Goal: Task Accomplishment & Management: Manage account settings

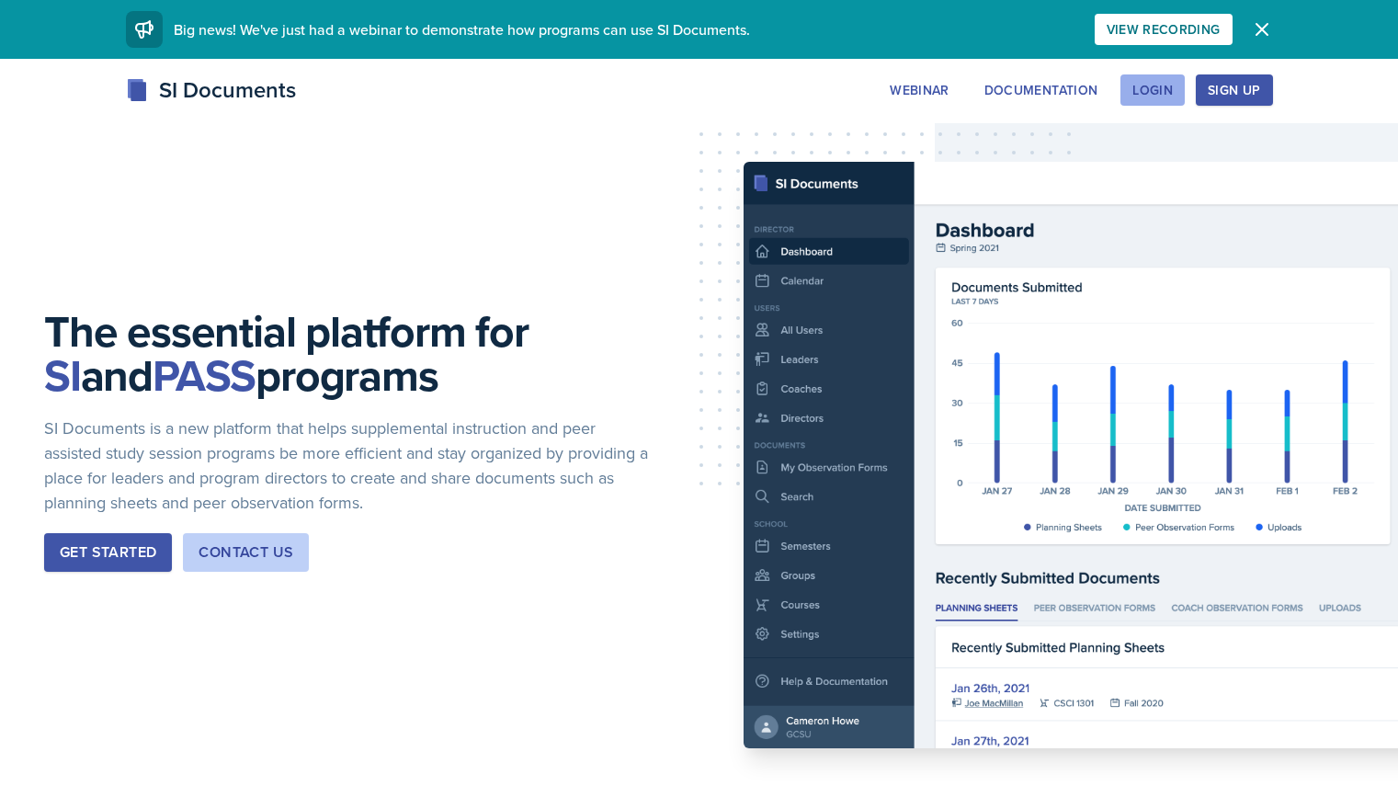
click at [1172, 90] on div "Login" at bounding box center [1152, 90] width 40 height 15
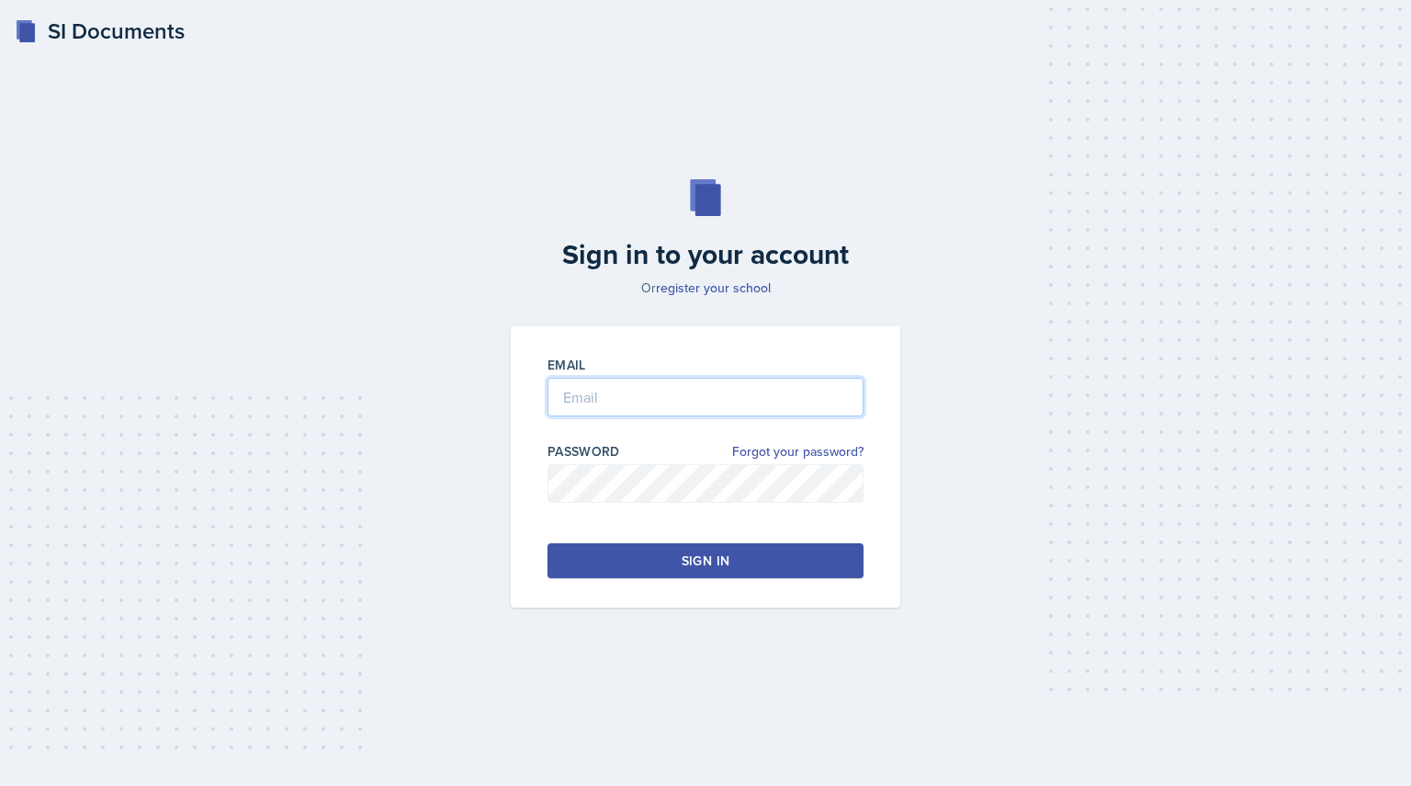
click at [711, 408] on input "email" at bounding box center [706, 397] width 316 height 39
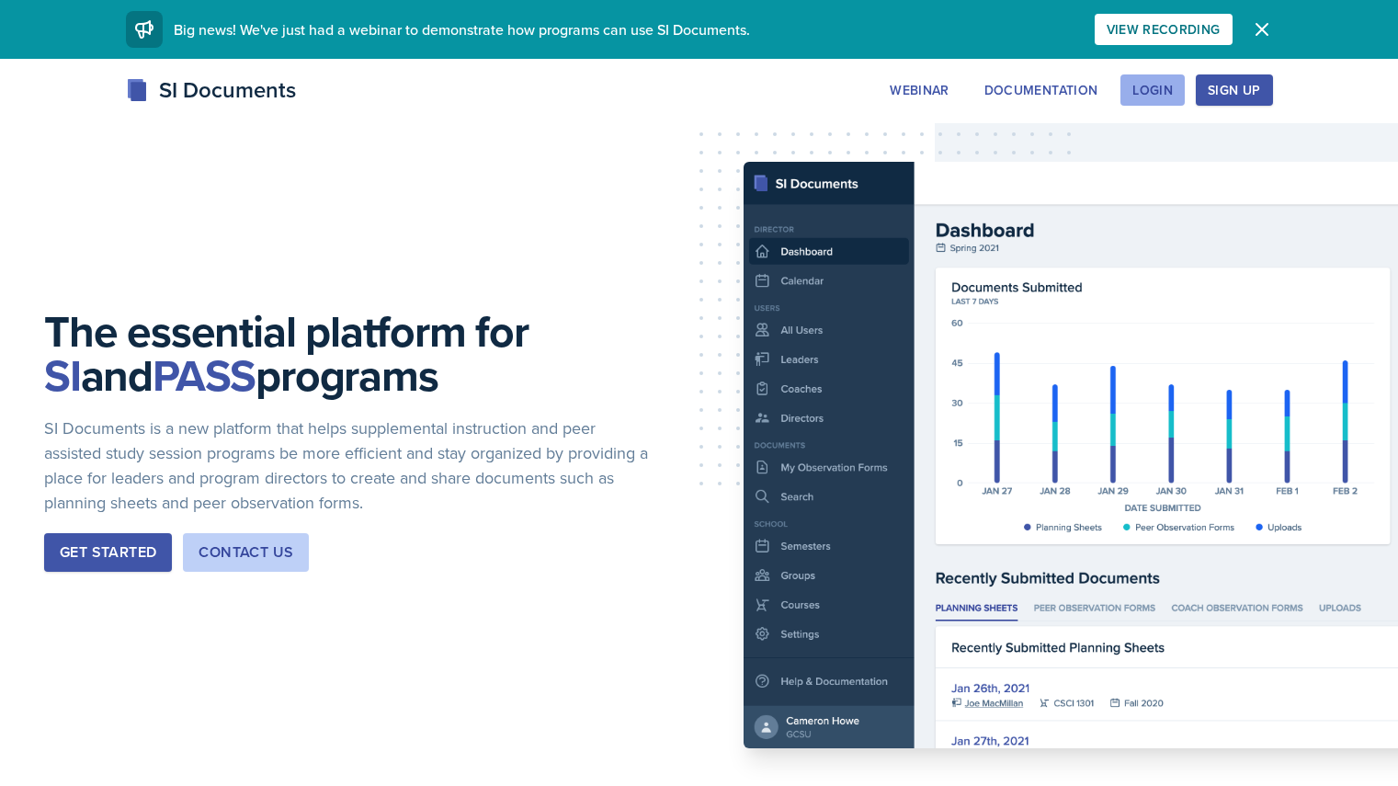
click at [1172, 91] on div "Login" at bounding box center [1152, 90] width 40 height 15
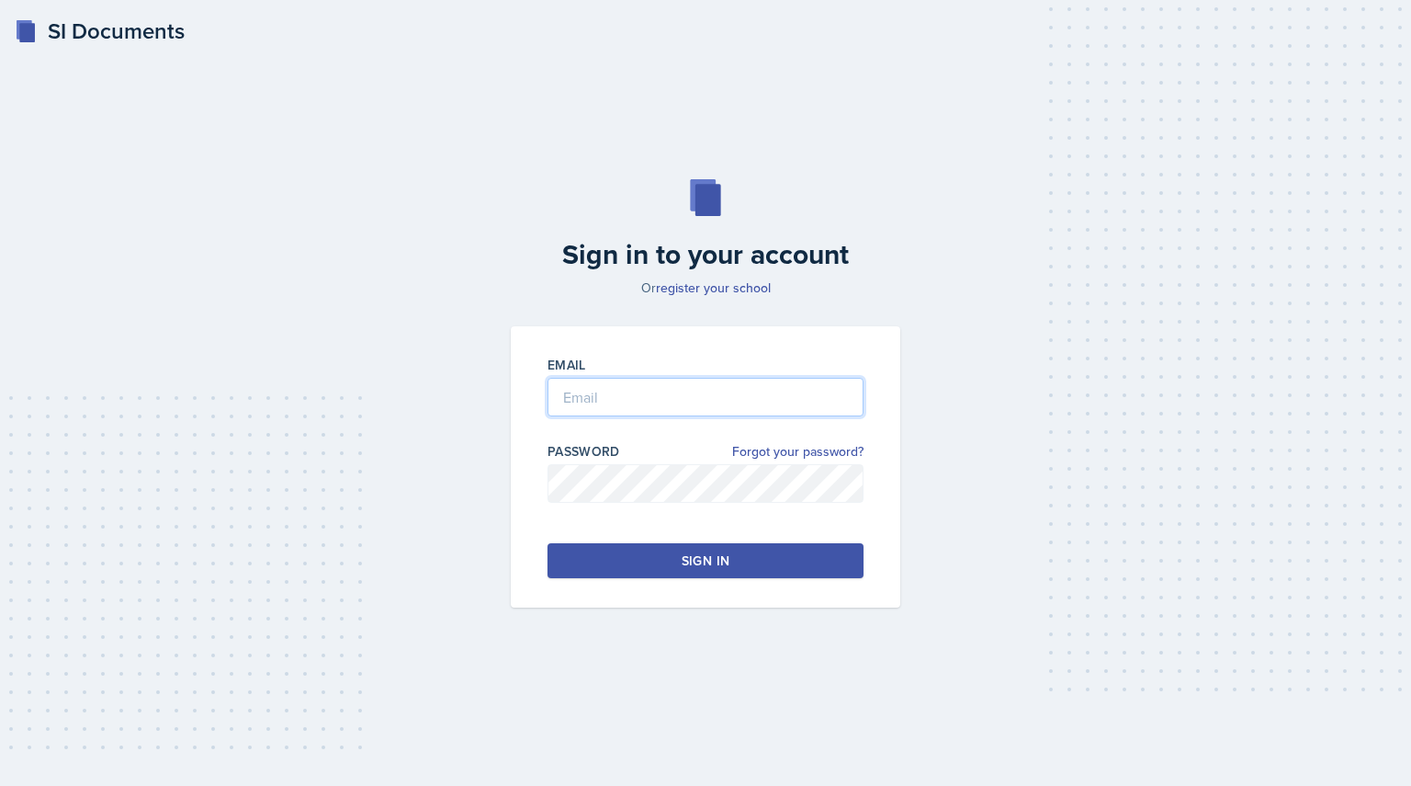
click at [636, 395] on input "email" at bounding box center [706, 397] width 316 height 39
click at [673, 404] on input "Cochran" at bounding box center [706, 397] width 316 height 39
type input "rcochr31@students.kennesaw.edu"
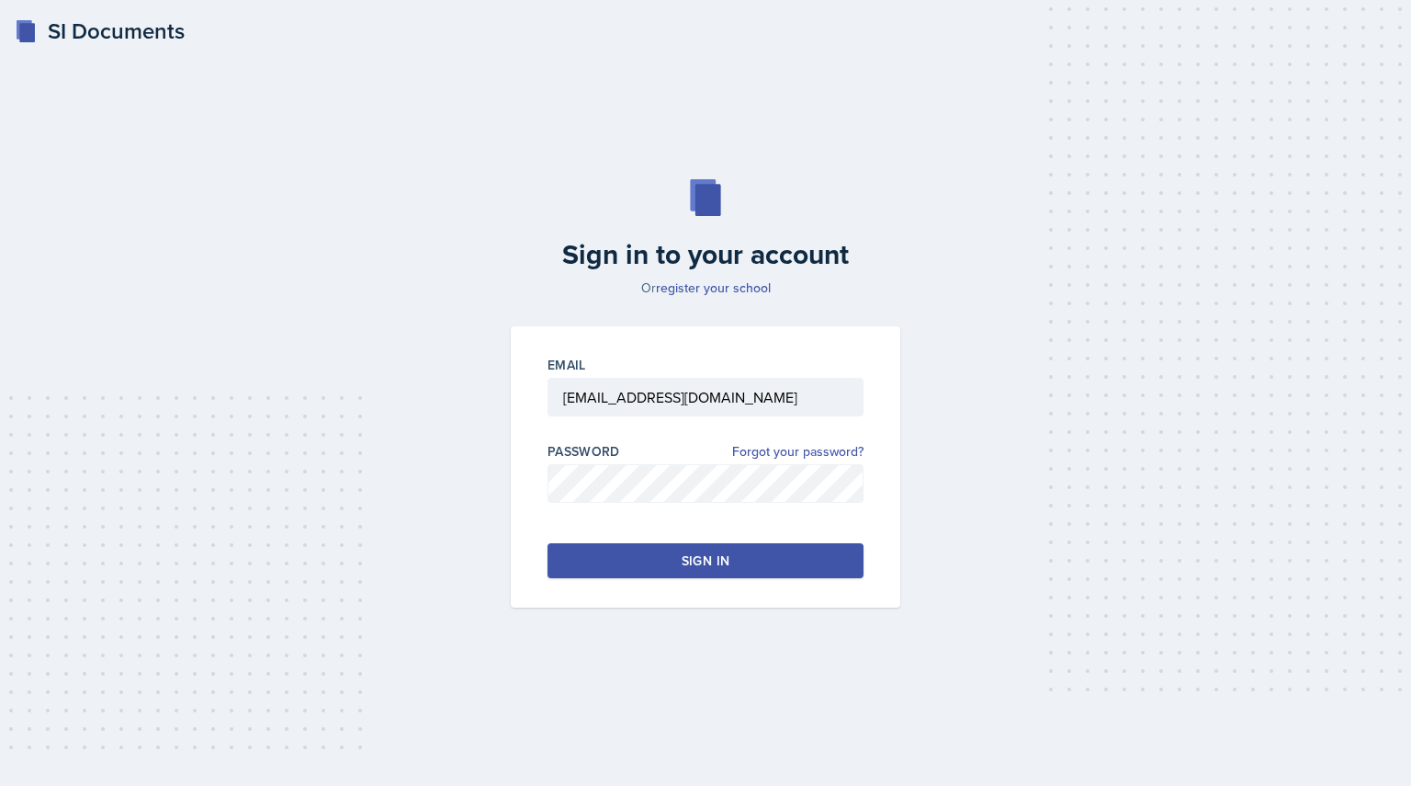
click at [742, 559] on button "Sign in" at bounding box center [706, 560] width 316 height 35
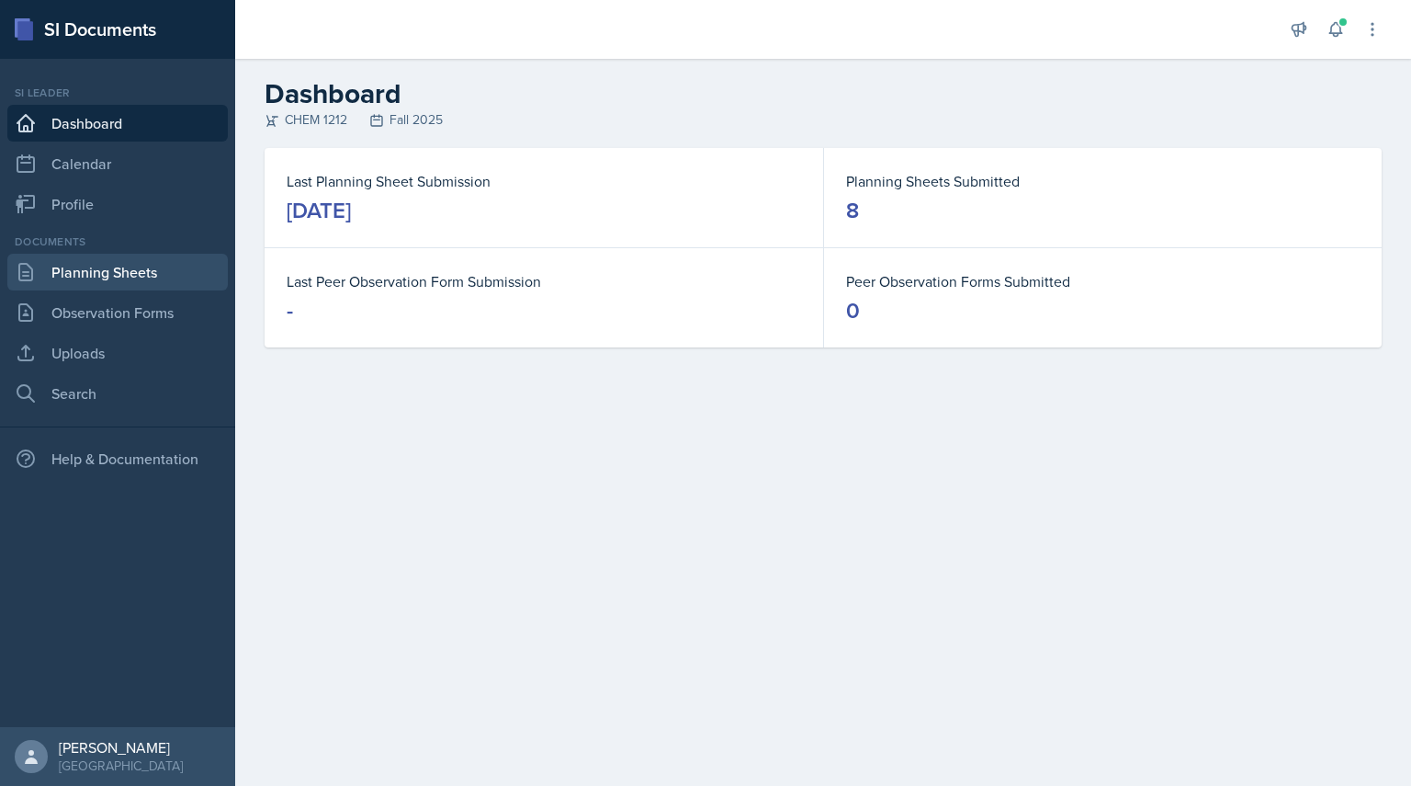
click at [128, 273] on link "Planning Sheets" at bounding box center [117, 272] width 221 height 37
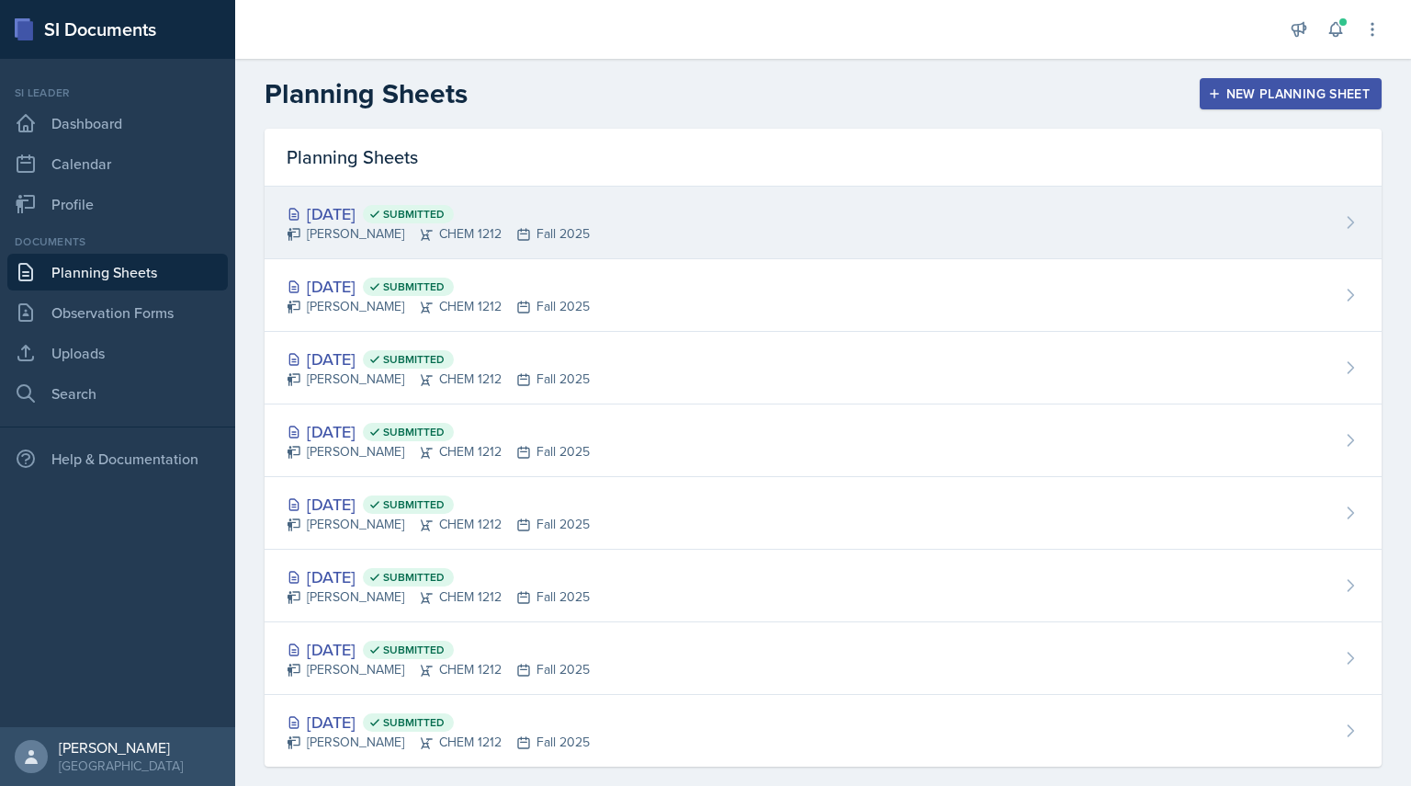
click at [348, 212] on div "Sep 17th, 2025 Submitted" at bounding box center [438, 213] width 303 height 25
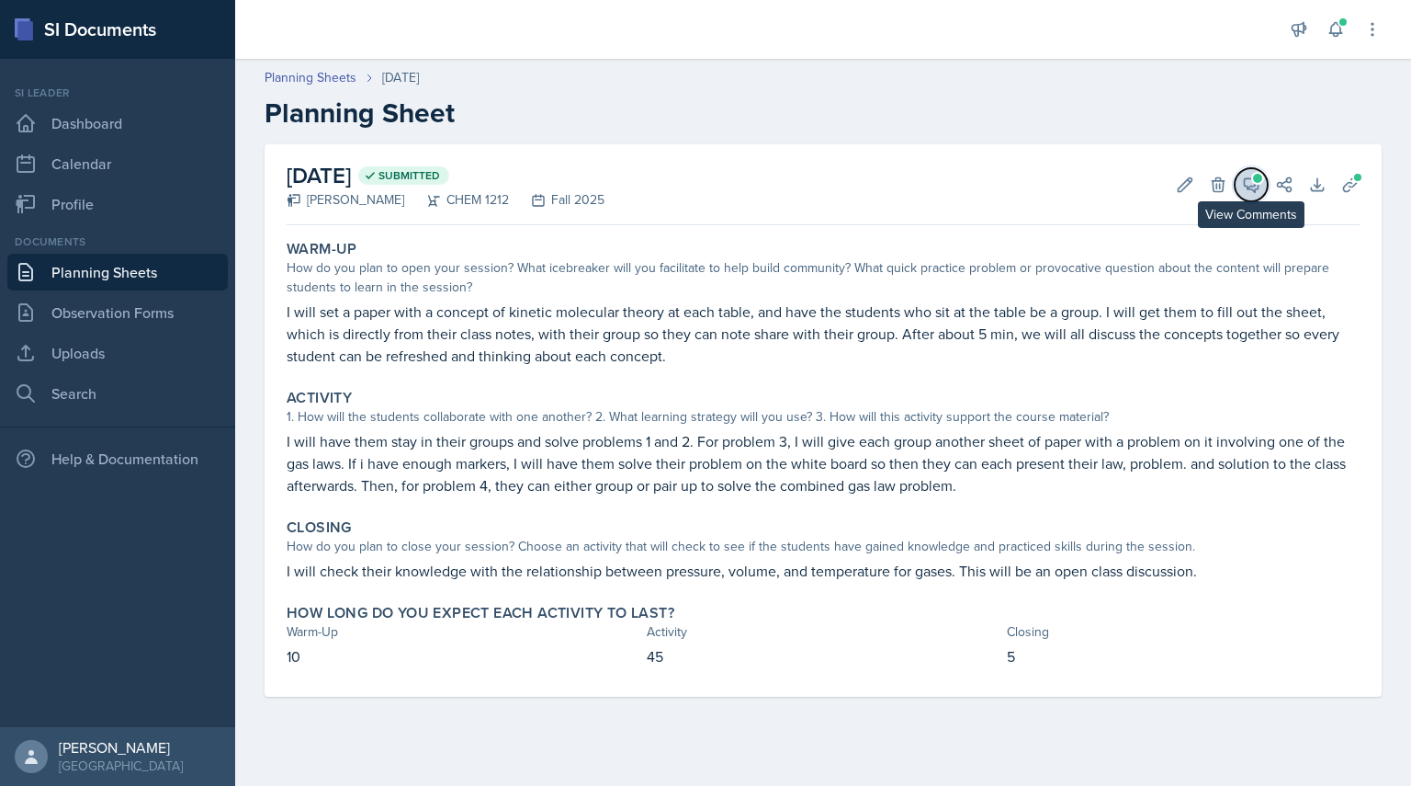
click at [1245, 196] on button "View Comments" at bounding box center [1251, 184] width 33 height 33
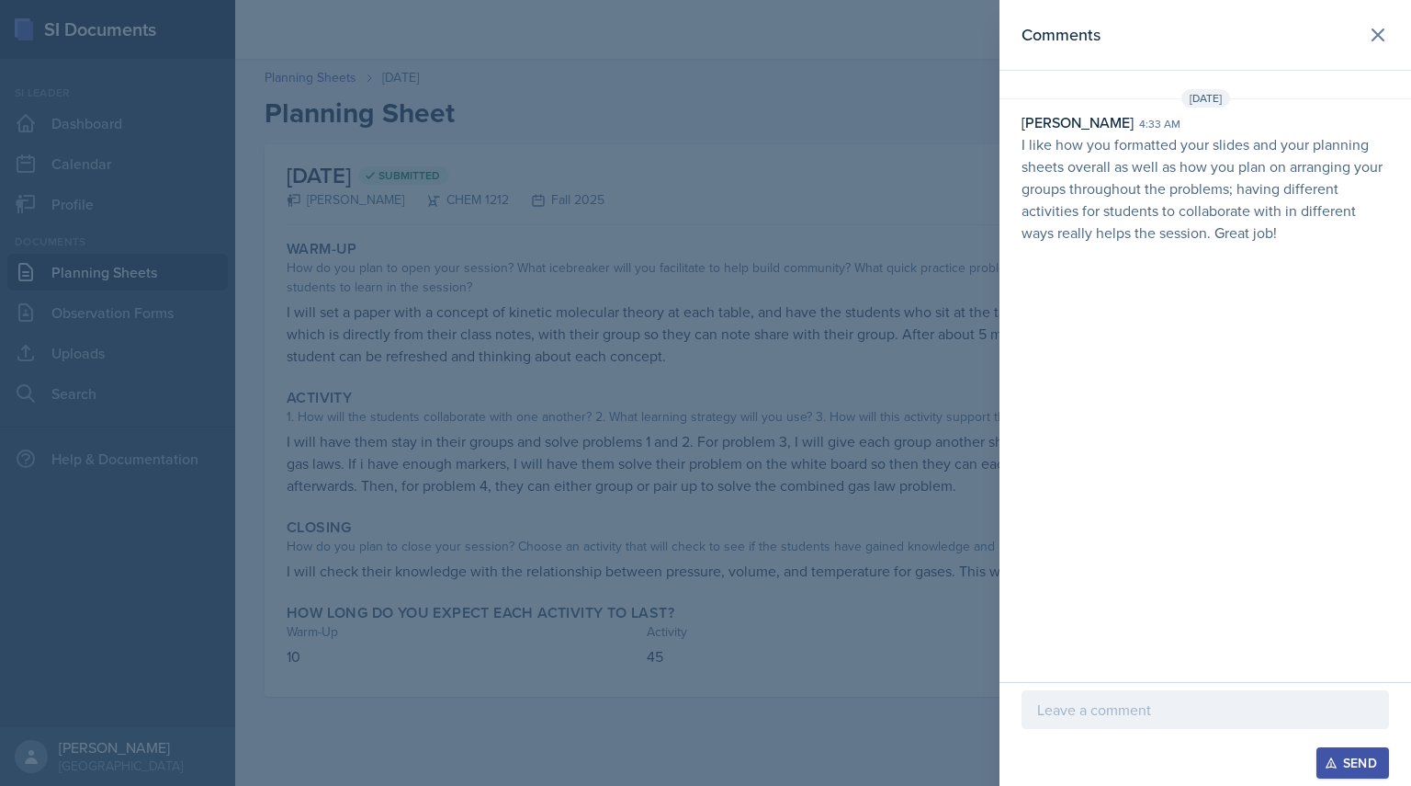
click at [1132, 706] on p at bounding box center [1205, 709] width 336 height 22
click at [1365, 755] on div "Send" at bounding box center [1353, 762] width 49 height 15
click at [1372, 43] on icon at bounding box center [1378, 35] width 22 height 22
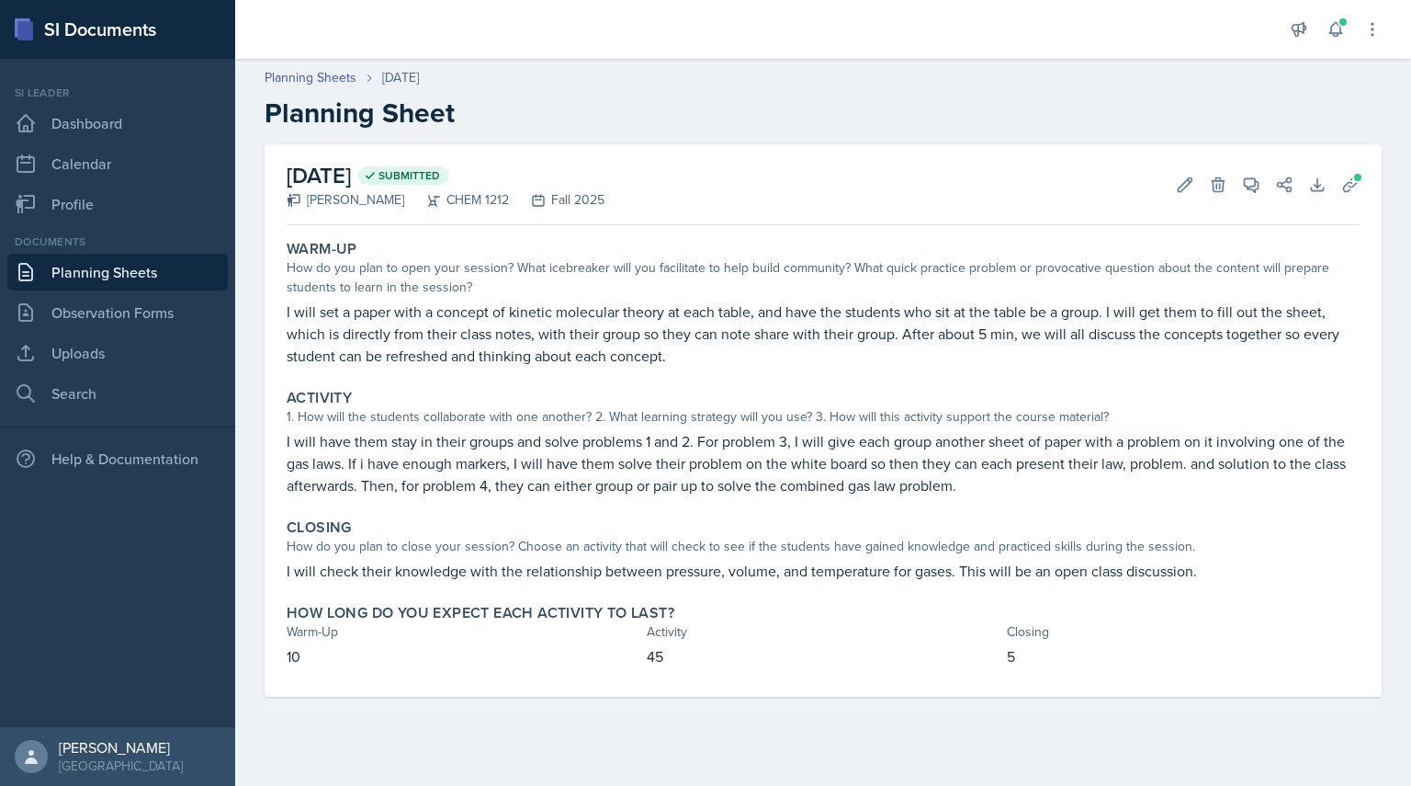
click at [332, 88] on div "Planning Sheets Sep 17th, 2025 Planning Sheet" at bounding box center [823, 99] width 1176 height 62
click at [332, 76] on link "Planning Sheets" at bounding box center [311, 77] width 92 height 19
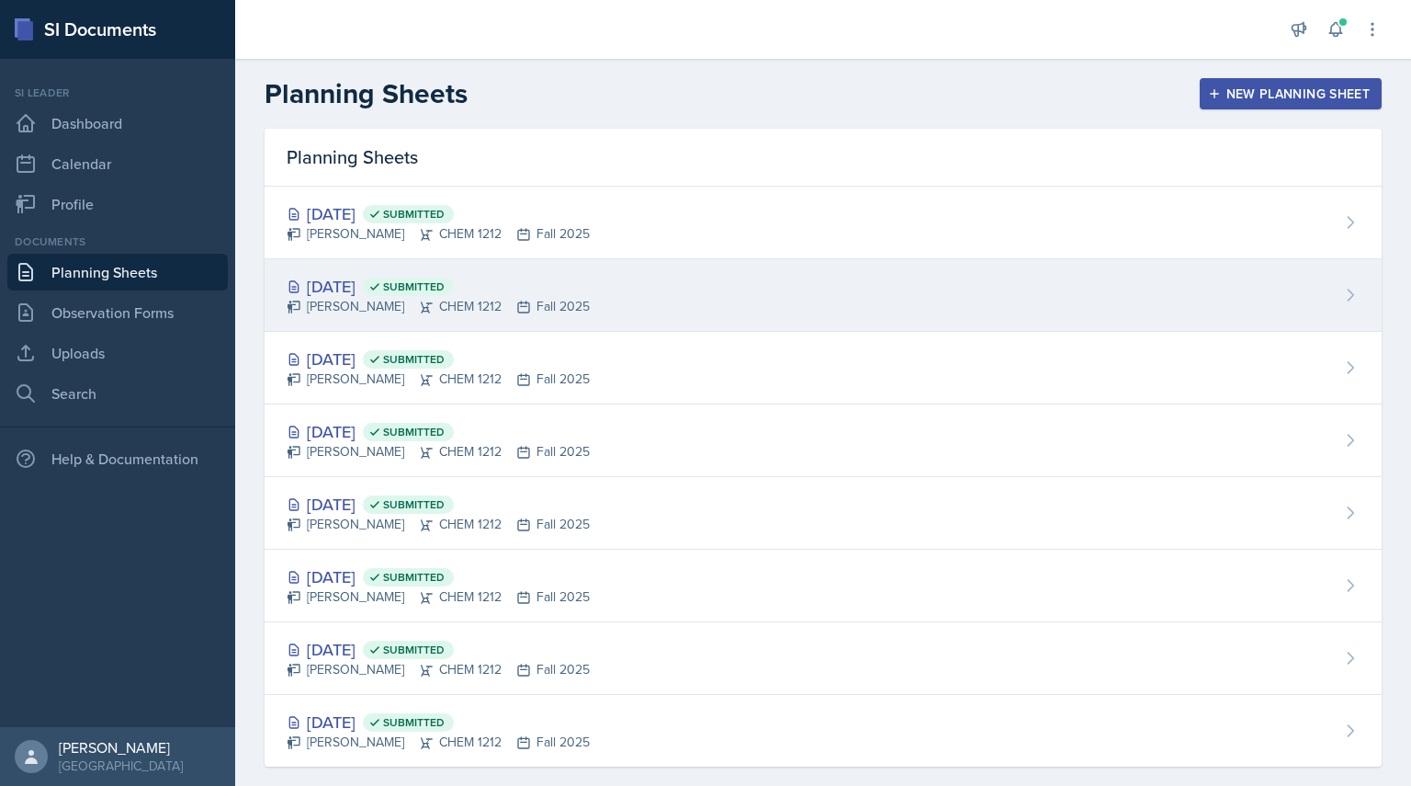
click at [320, 288] on div "Sep 15th, 2025 Submitted" at bounding box center [438, 286] width 303 height 25
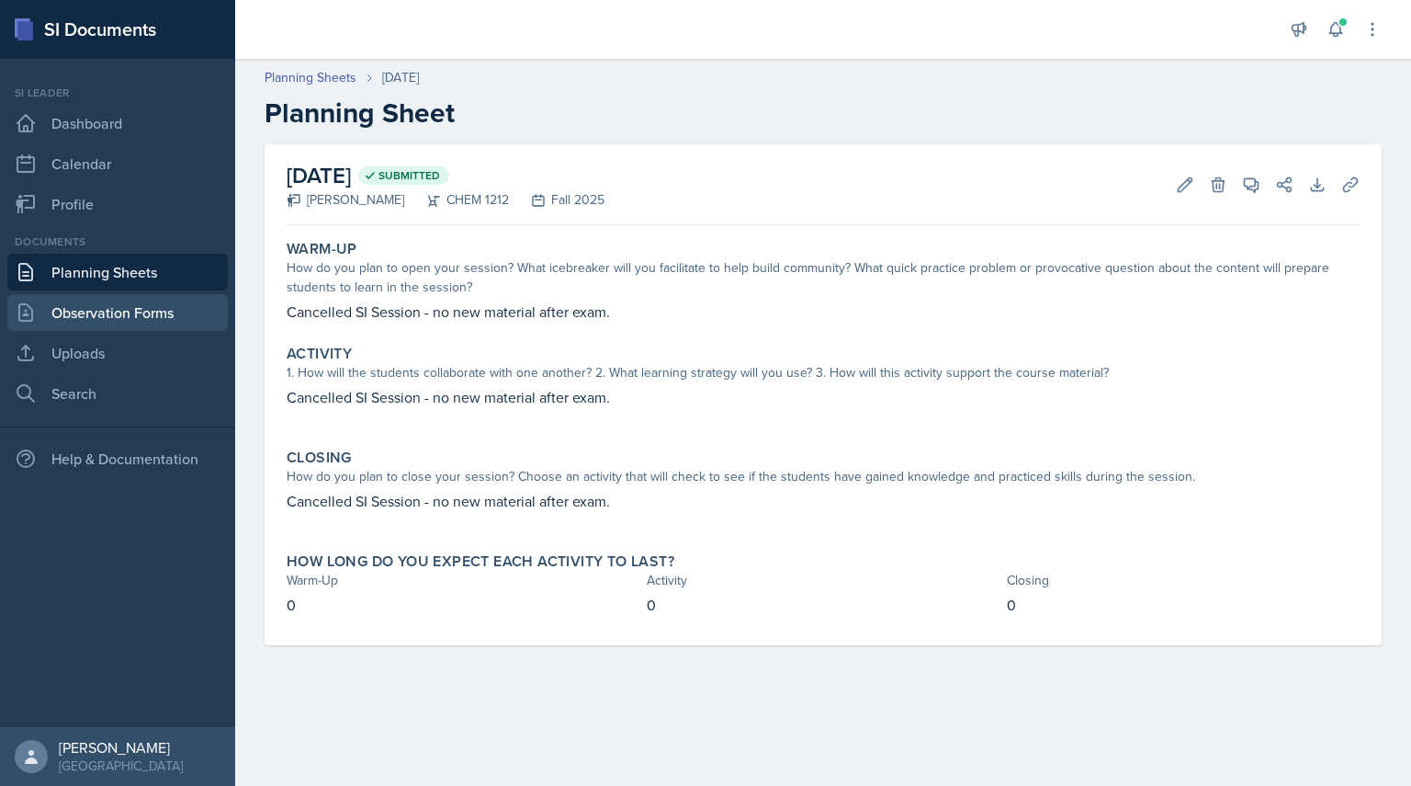
click at [116, 309] on link "Observation Forms" at bounding box center [117, 312] width 221 height 37
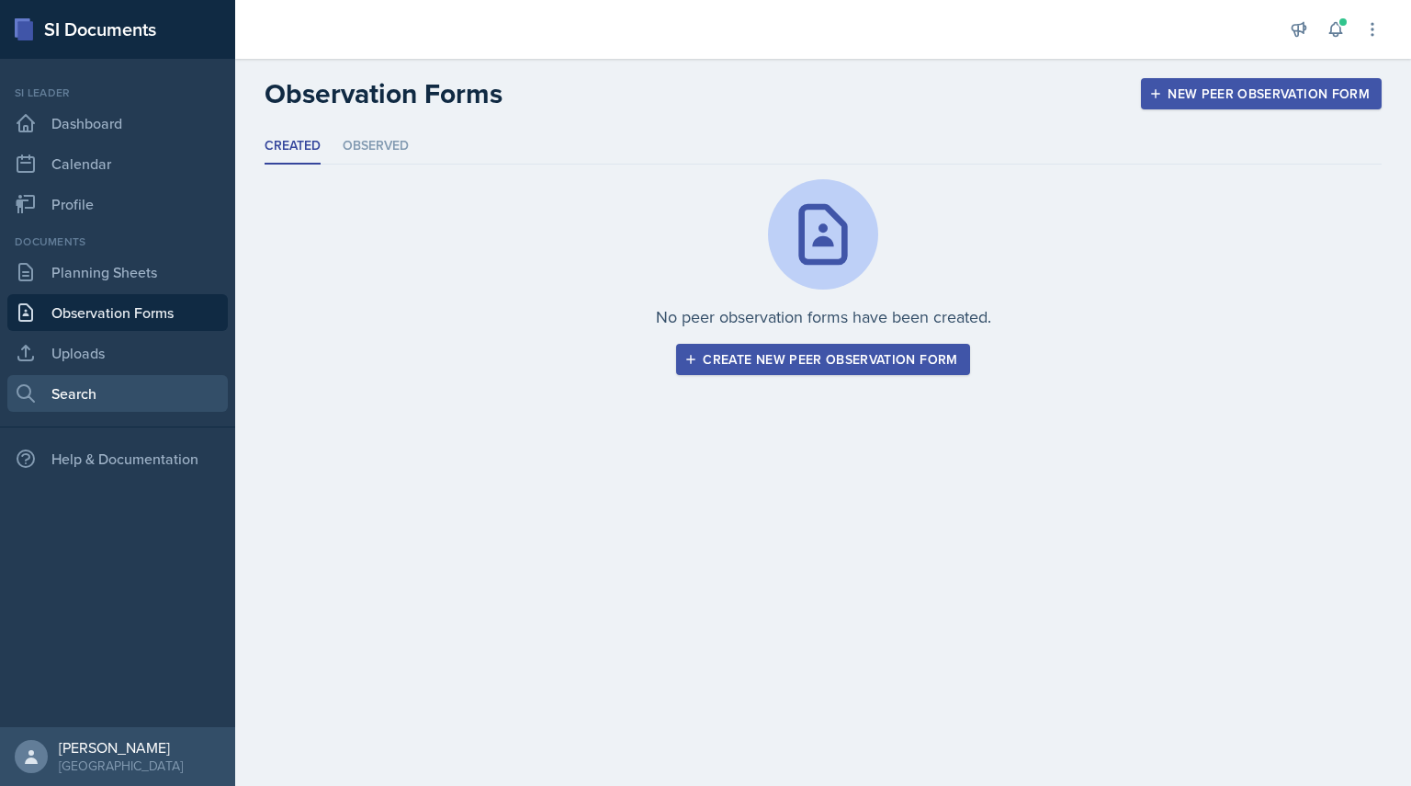
click at [108, 405] on link "Search" at bounding box center [117, 393] width 221 height 37
select select "all"
select select "1"
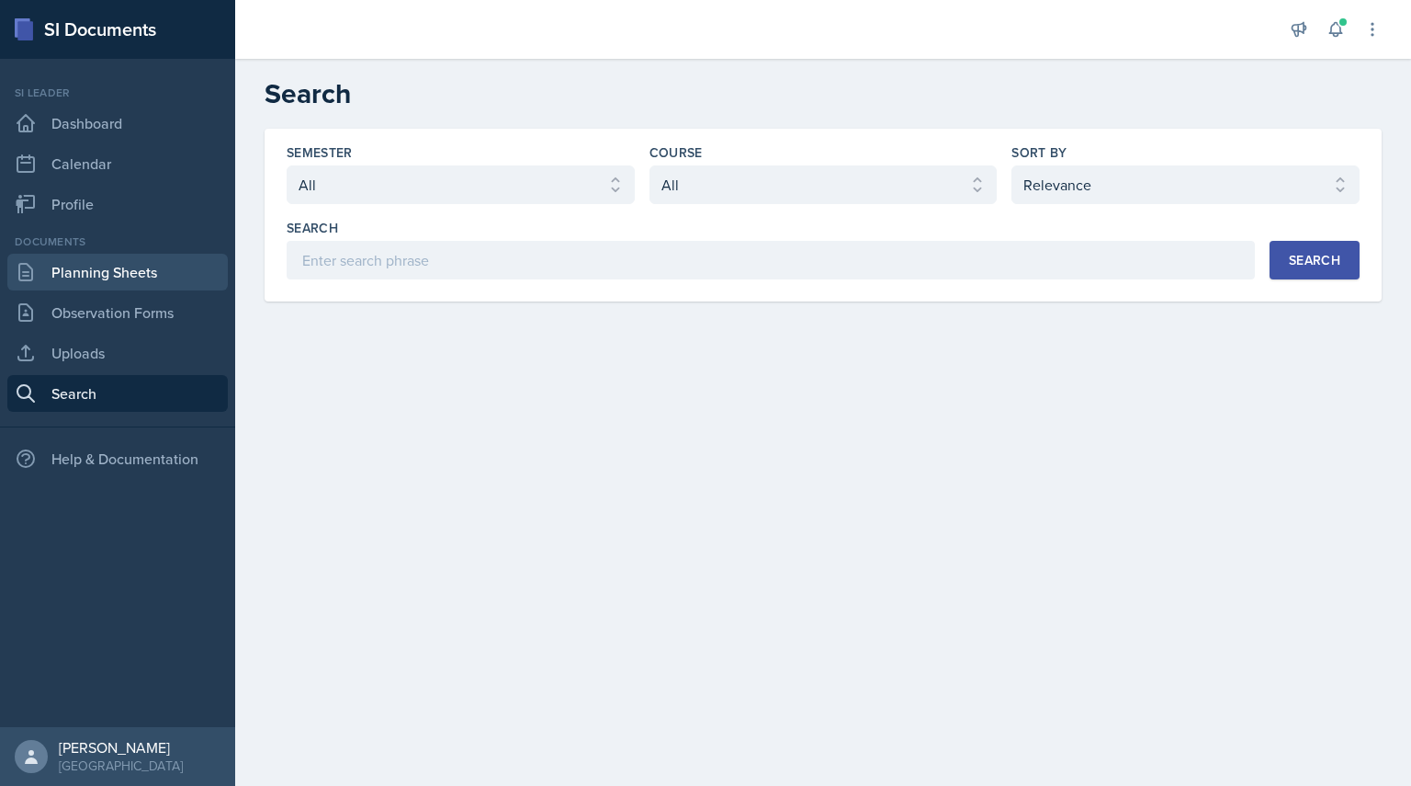
click at [113, 283] on link "Planning Sheets" at bounding box center [117, 272] width 221 height 37
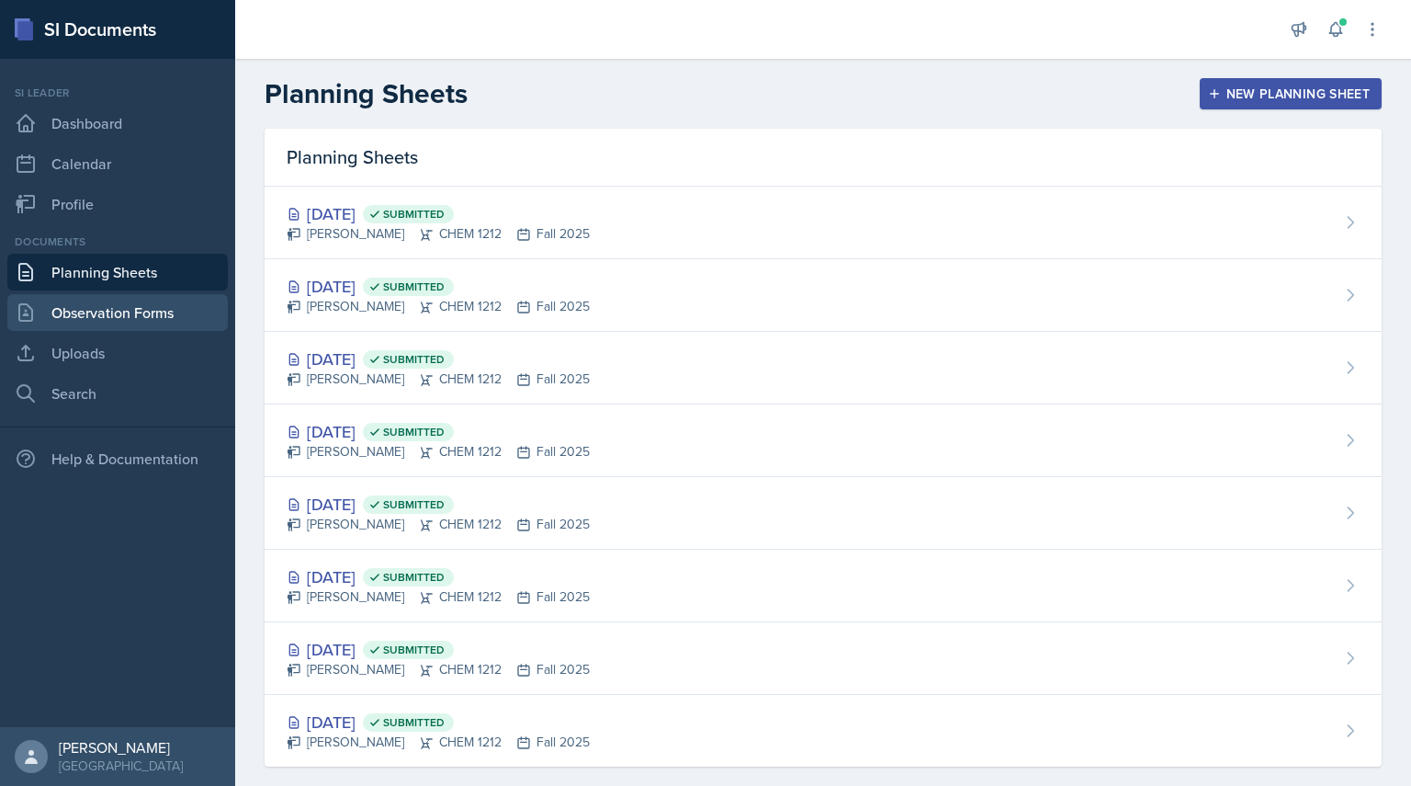
click at [85, 312] on link "Observation Forms" at bounding box center [117, 312] width 221 height 37
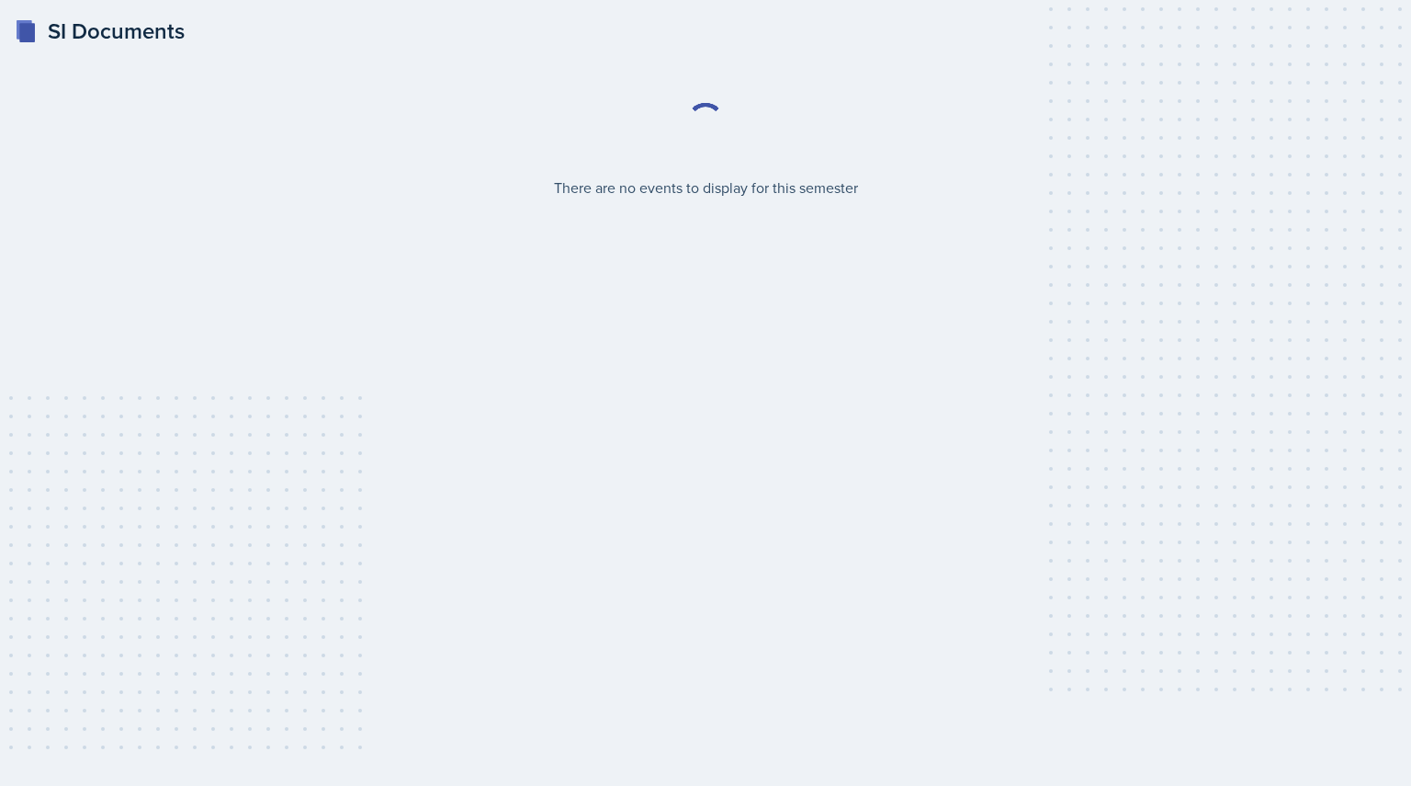
select select "2bed604d-1099-4043-b1bc-2365e8740244"
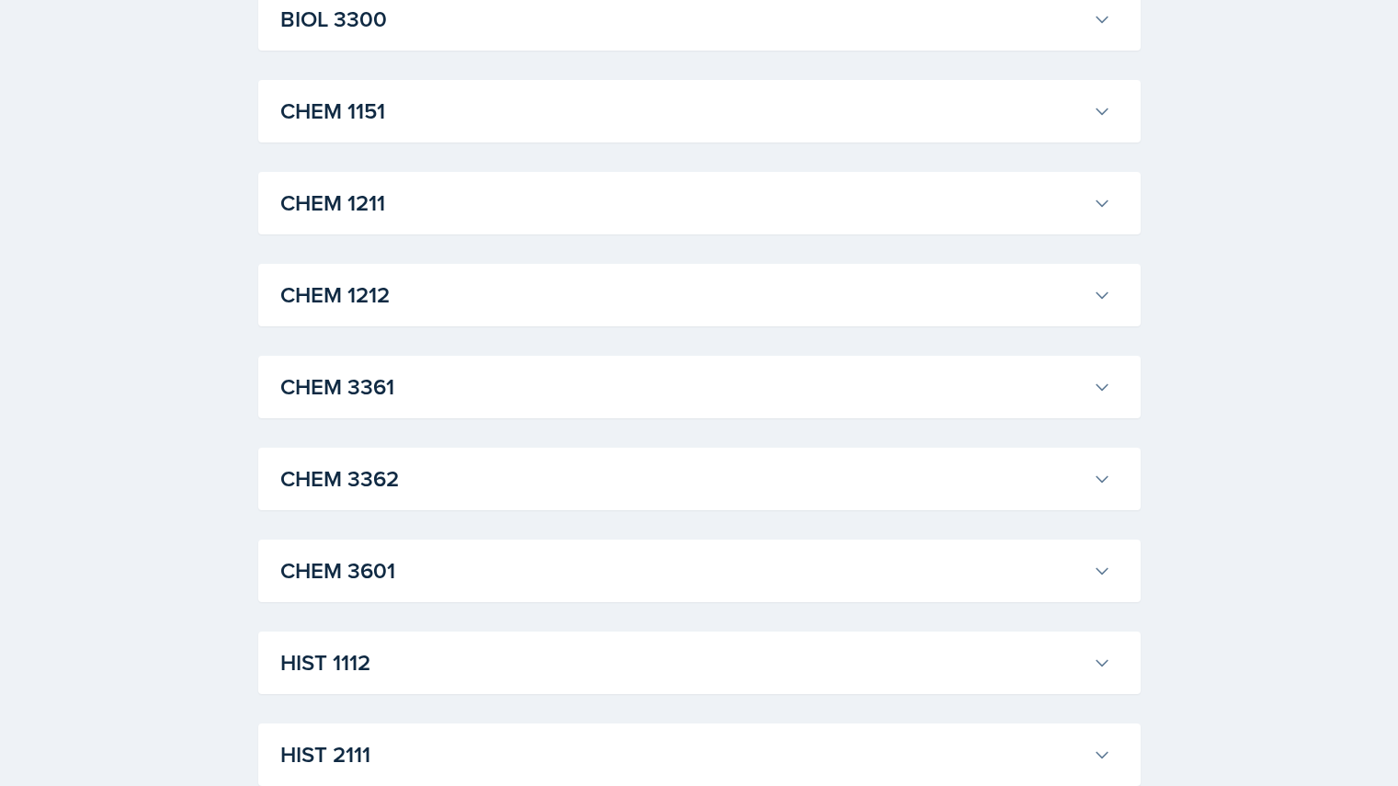
scroll to position [821, 0]
click at [556, 194] on h3 "CHEM 1211" at bounding box center [682, 203] width 805 height 33
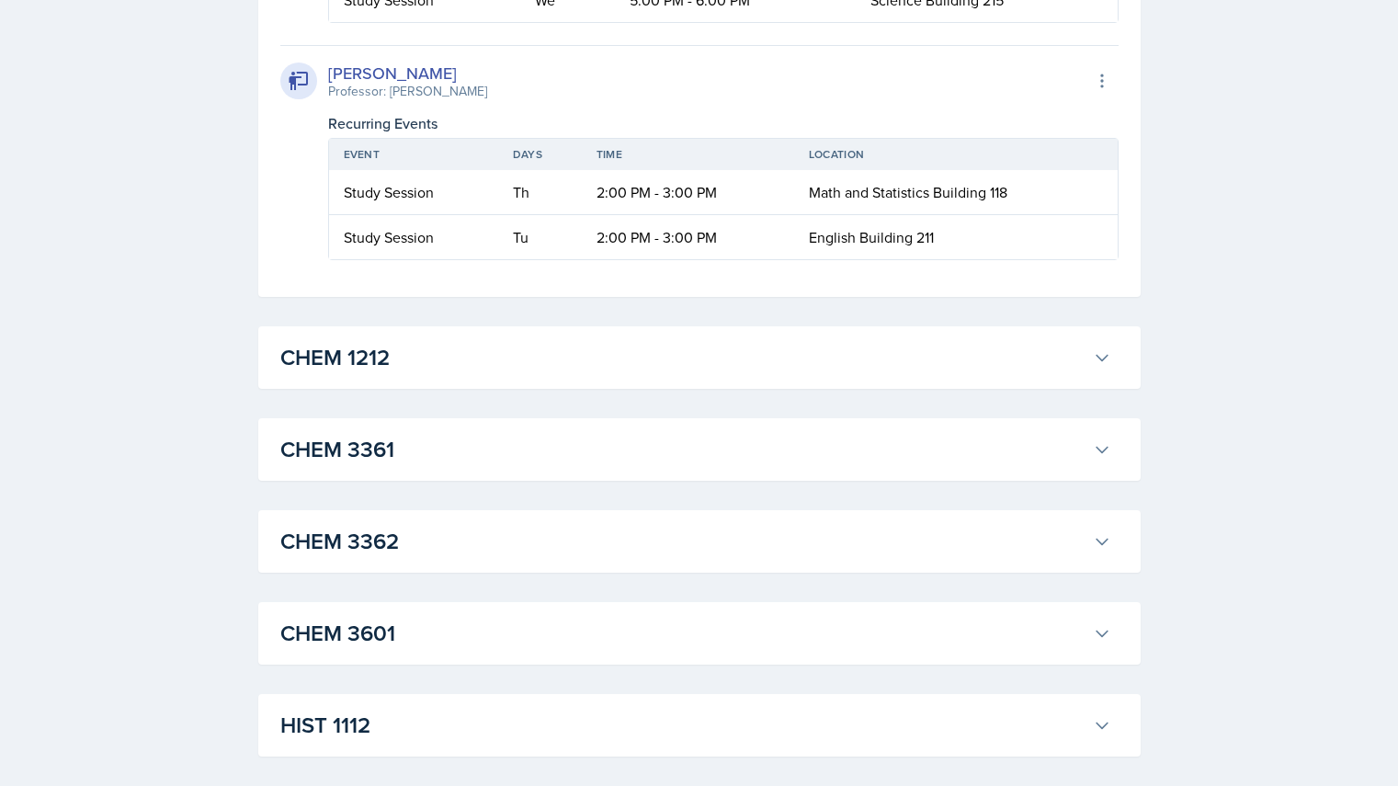
scroll to position [4231, 0]
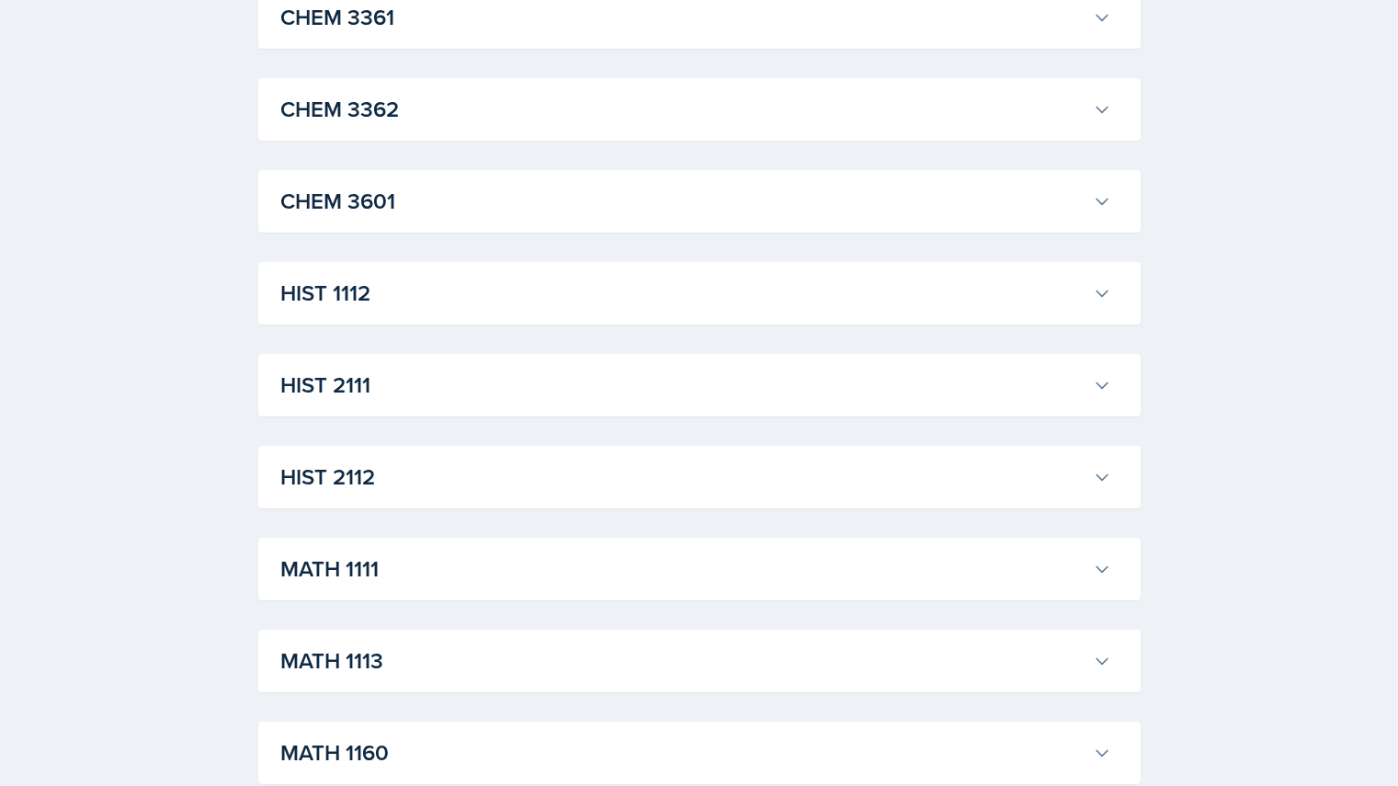
scroll to position [4905, 0]
click at [655, 36] on h3 "CHEM 3361" at bounding box center [682, 19] width 805 height 33
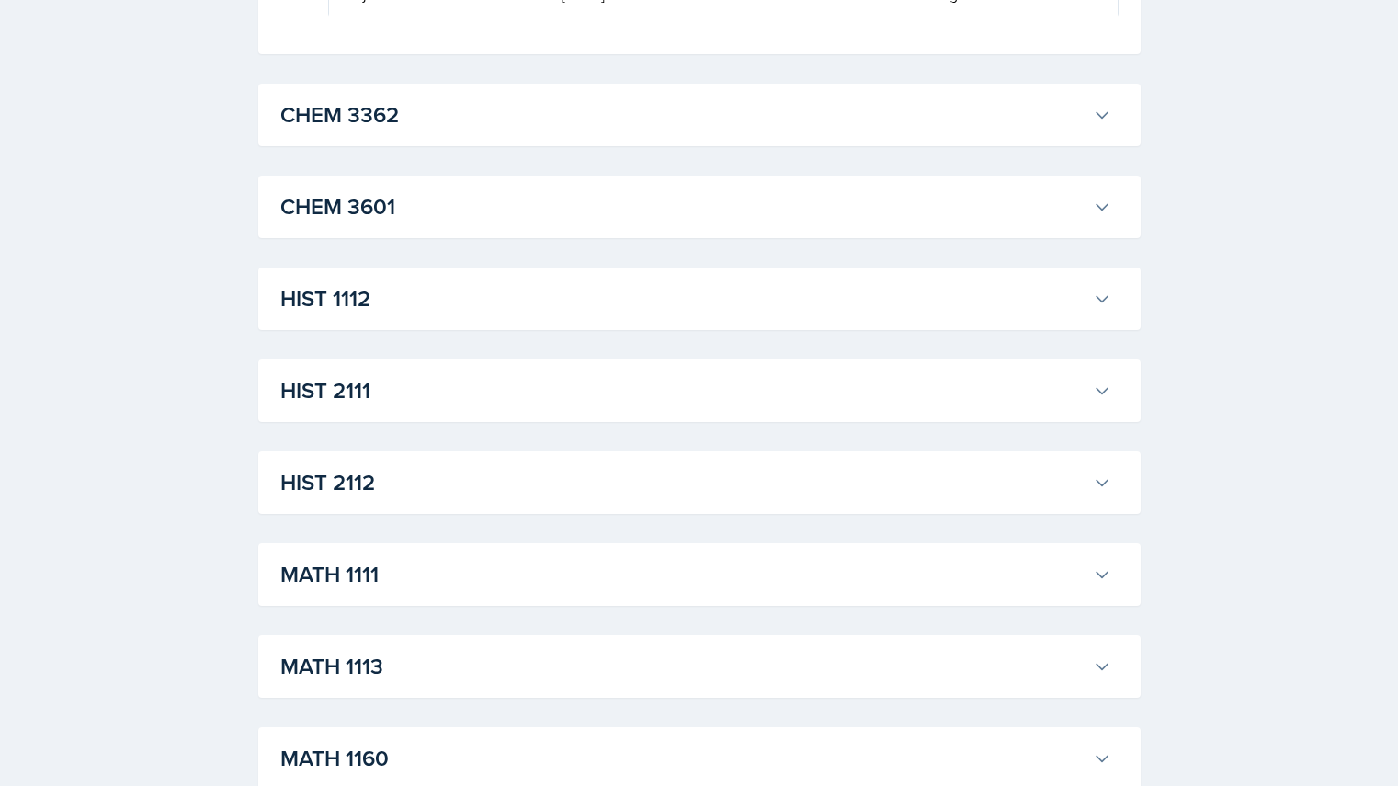
scroll to position [6122, 0]
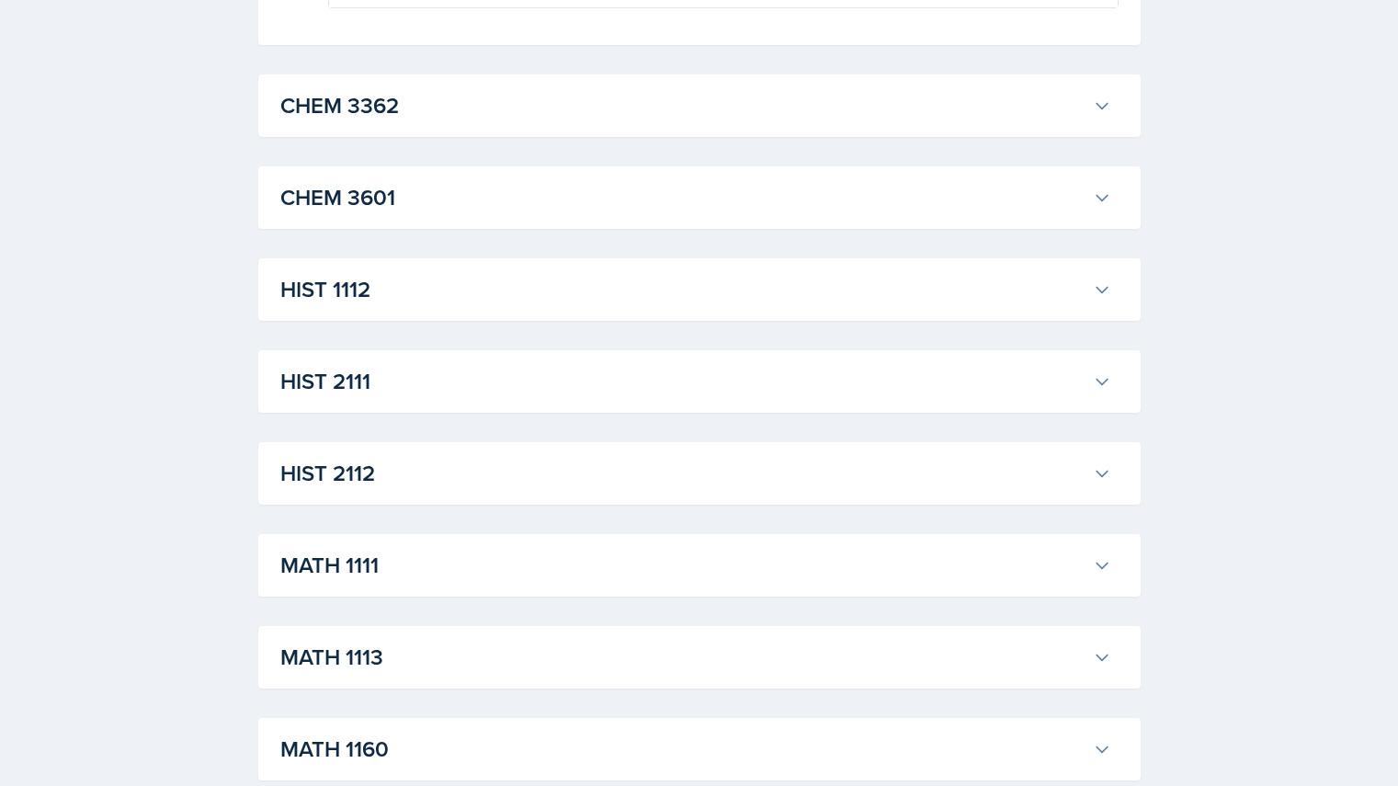
click at [684, 122] on h3 "CHEM 3362" at bounding box center [682, 105] width 805 height 33
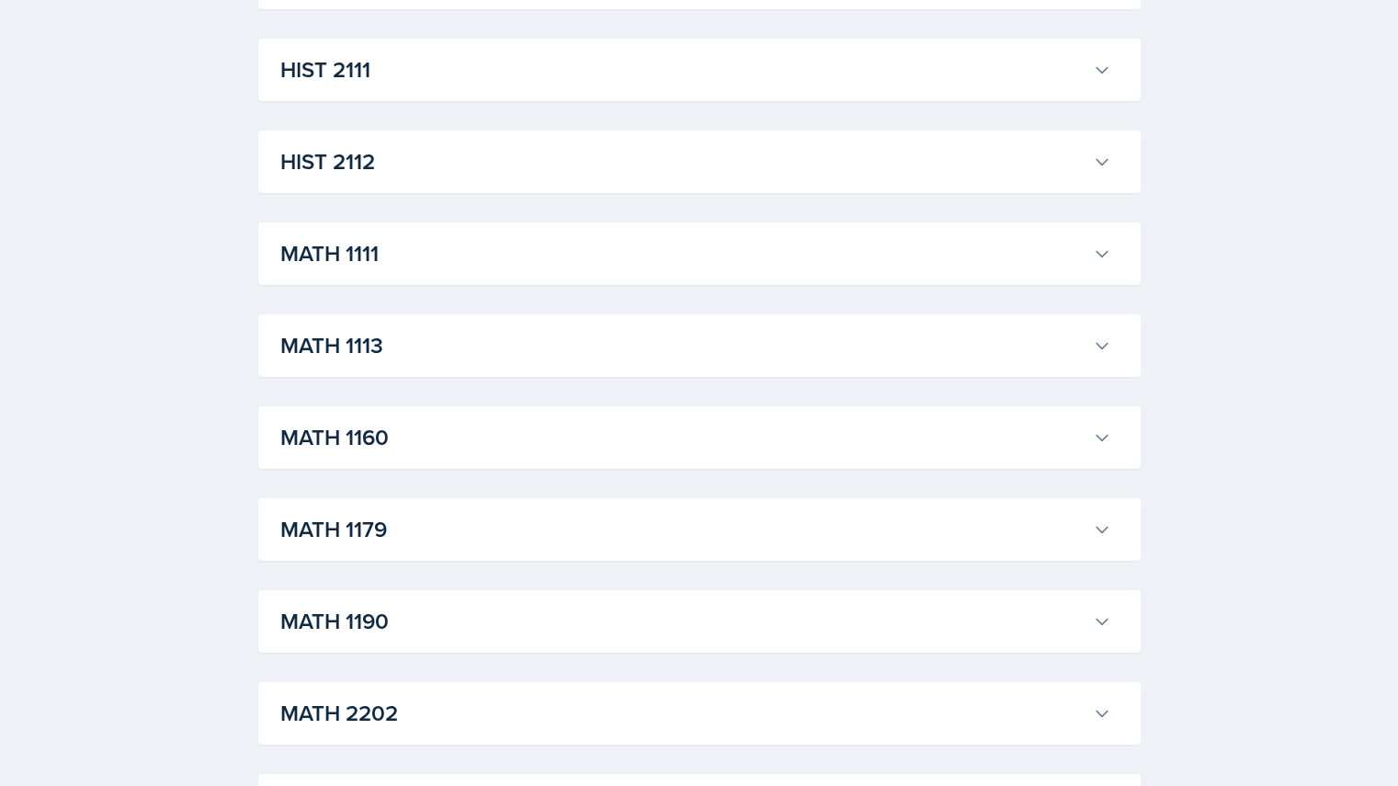
scroll to position [6662, 0]
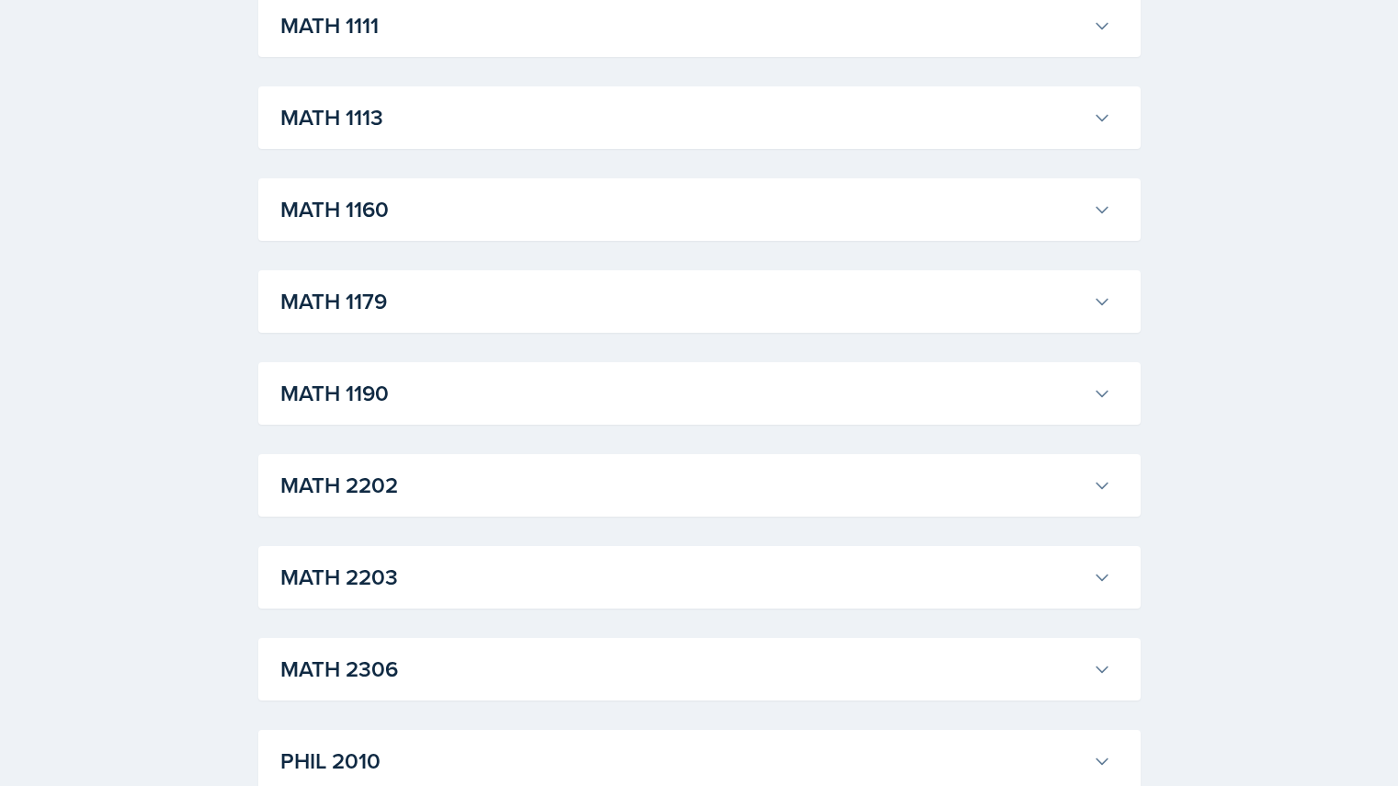
scroll to position [7274, 0]
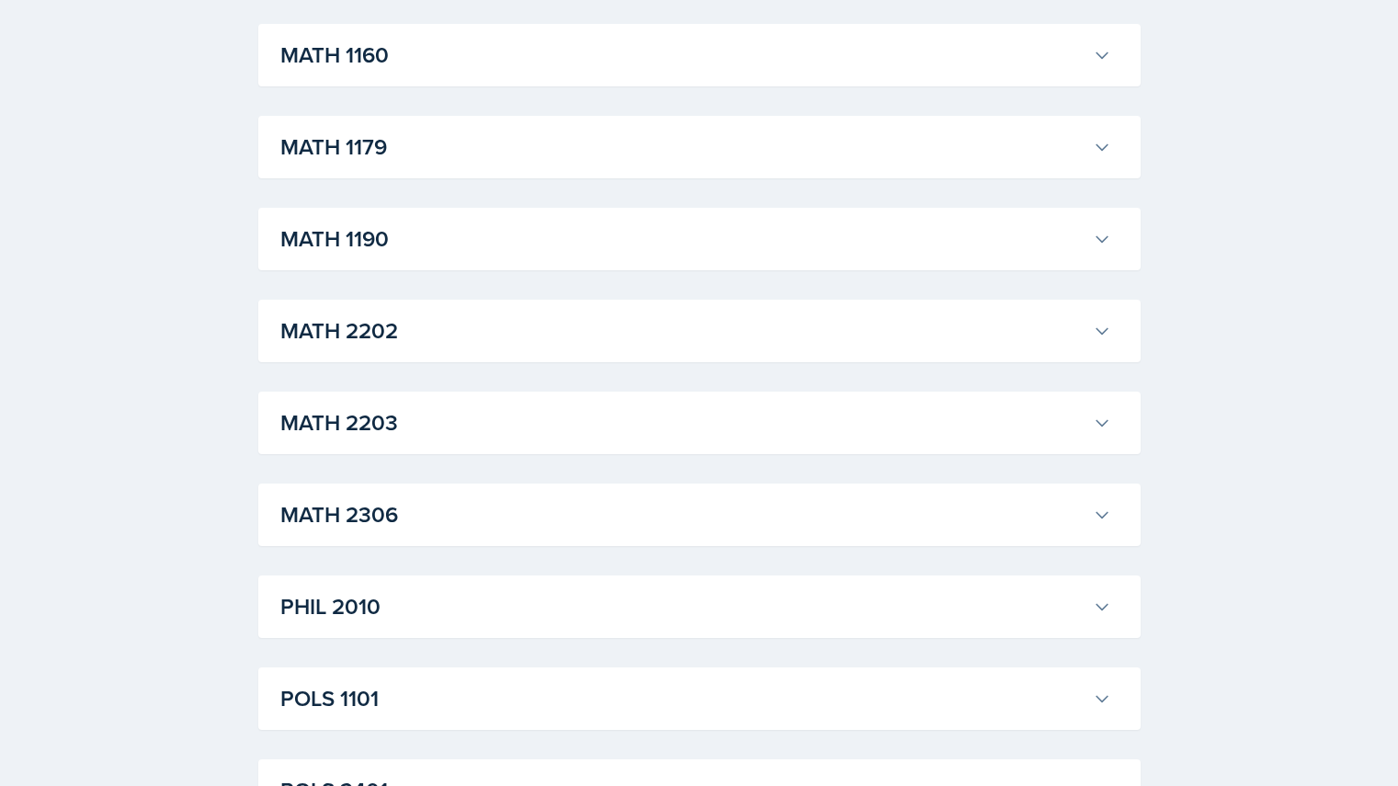
click at [536, 255] on h3 "MATH 1190" at bounding box center [682, 238] width 805 height 33
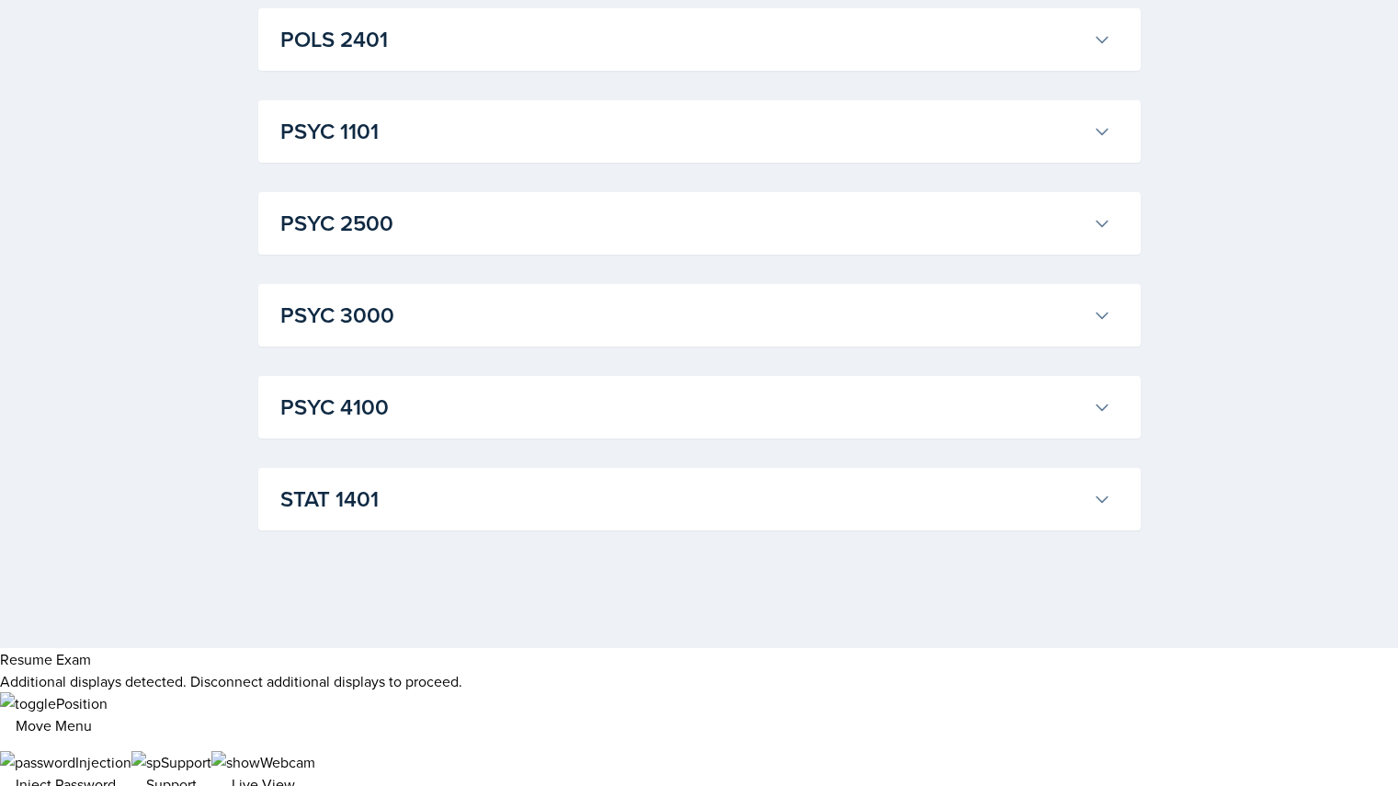
scroll to position [10667, 0]
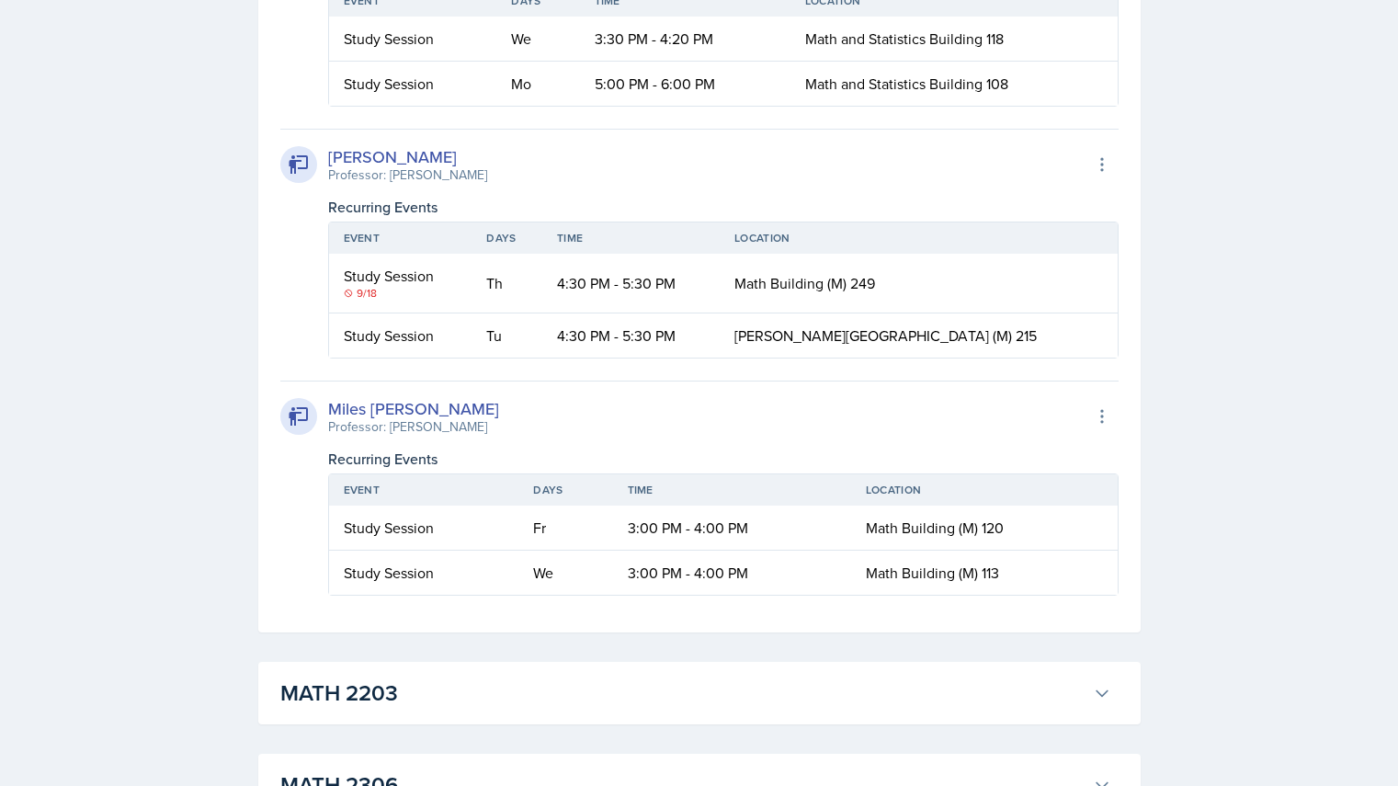
scroll to position [11285, 0]
